Goal: Transaction & Acquisition: Purchase product/service

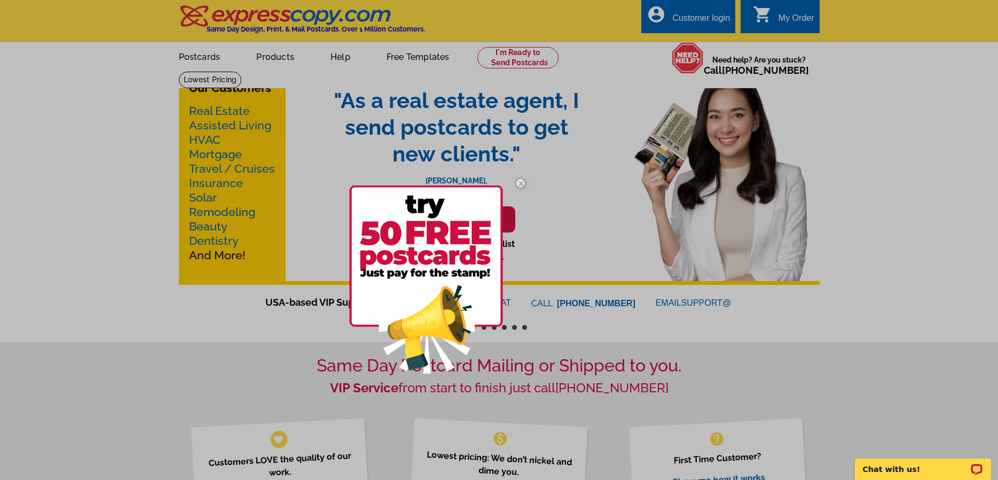
click at [520, 183] on img at bounding box center [520, 183] width 31 height 31
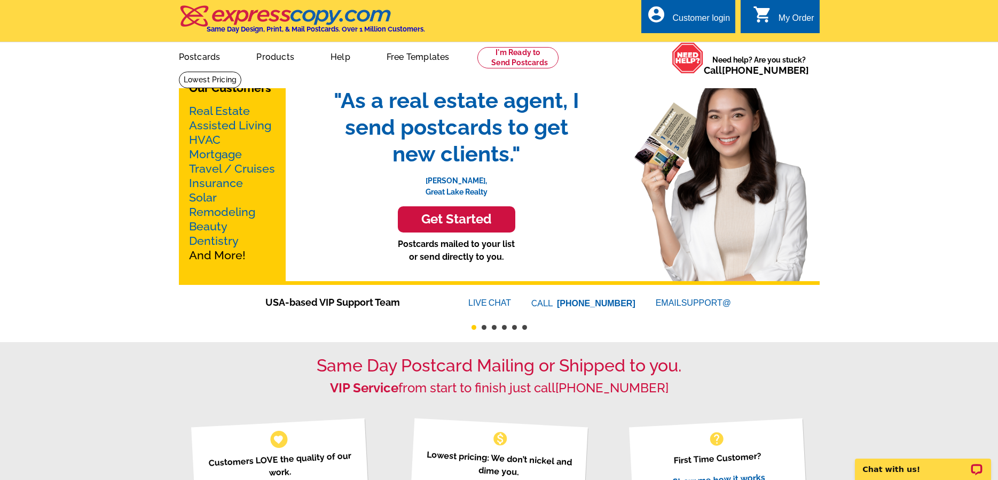
click at [487, 220] on h3 "Get Started" at bounding box center [456, 219] width 91 height 15
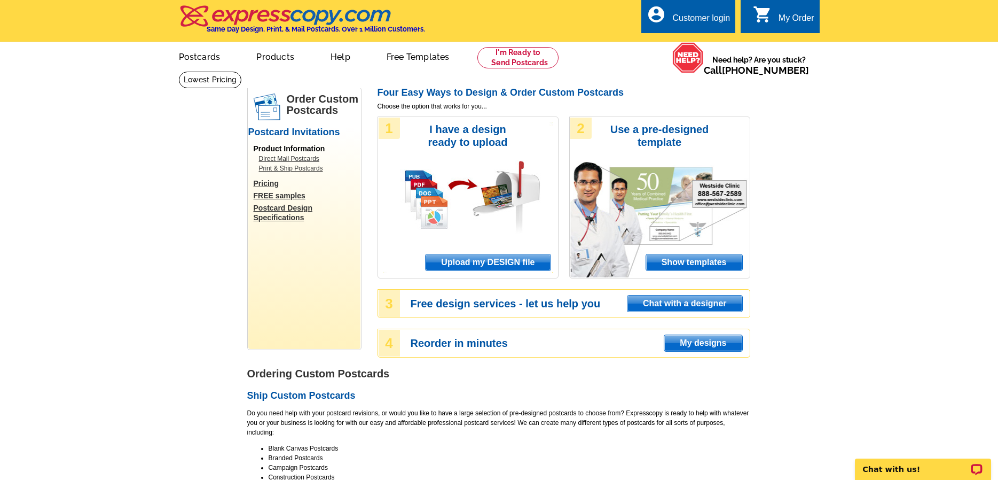
click at [680, 260] on span "Show templates" at bounding box center [694, 262] width 96 height 16
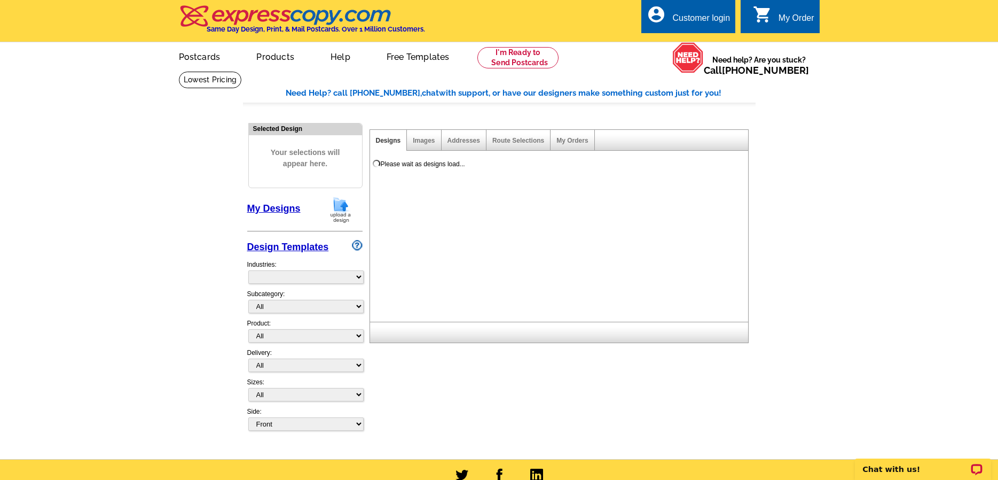
select select "971"
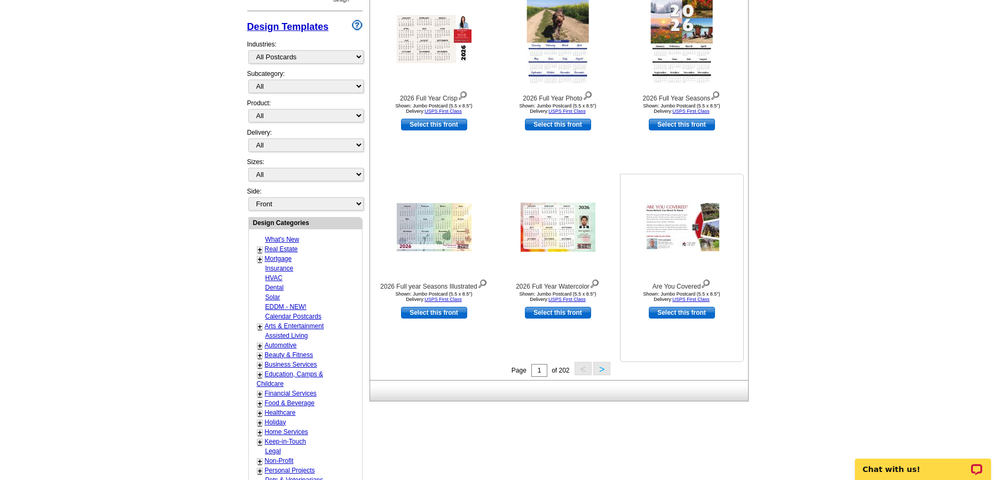
scroll to position [392, 0]
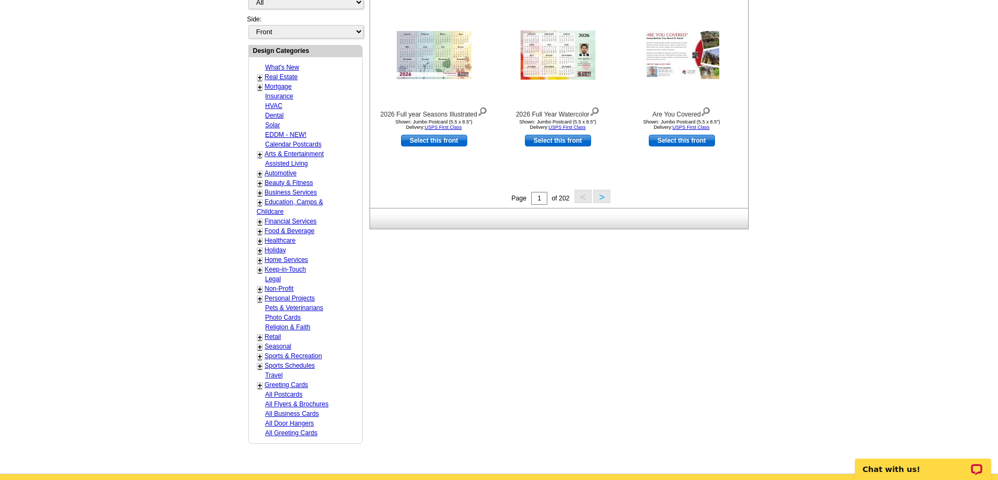
click at [607, 199] on button ">" at bounding box center [601, 196] width 17 height 13
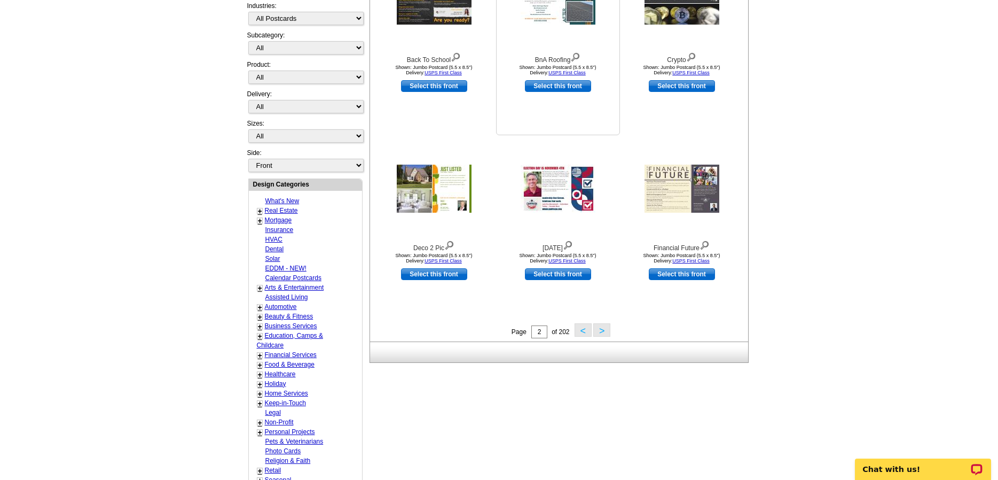
scroll to position [259, 0]
click at [599, 332] on button ">" at bounding box center [601, 329] width 17 height 13
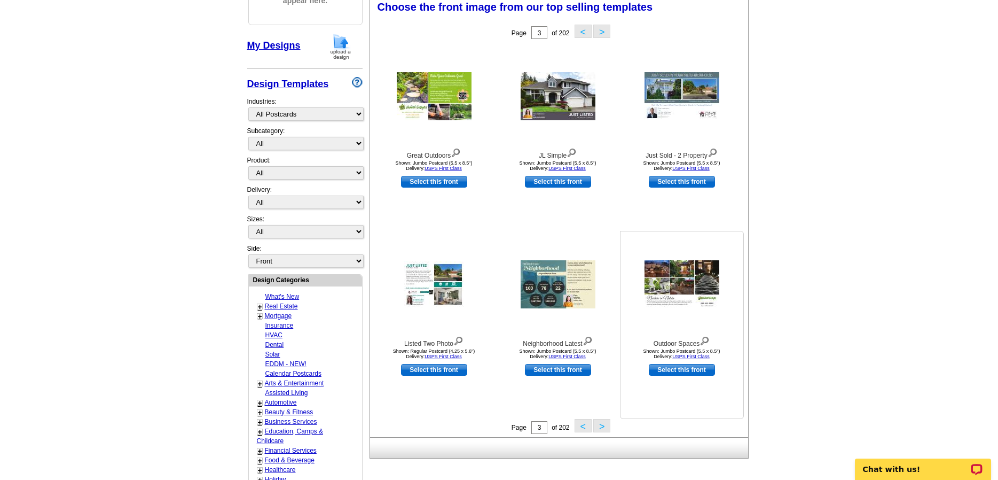
scroll to position [157, 0]
